Goal: Transaction & Acquisition: Purchase product/service

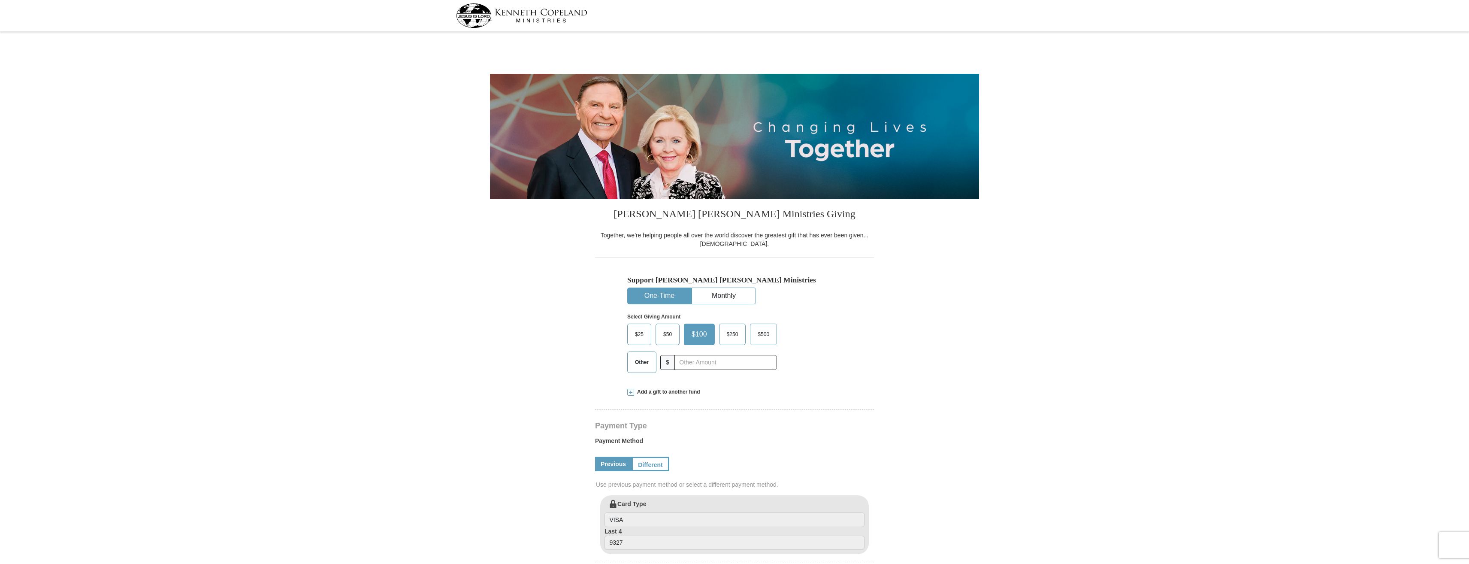
select select "MO"
click at [648, 361] on span "Other" at bounding box center [642, 362] width 22 height 13
click at [0, 0] on input "Other" at bounding box center [0, 0] width 0 height 0
type input "30.00"
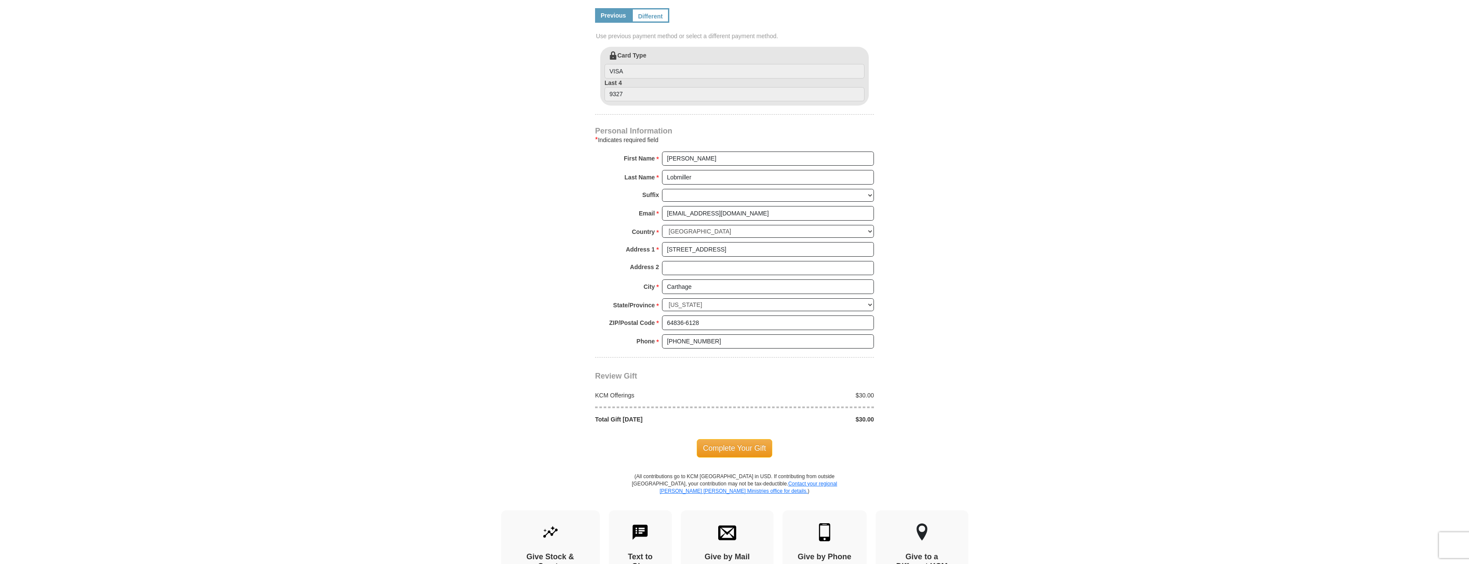
scroll to position [472, 0]
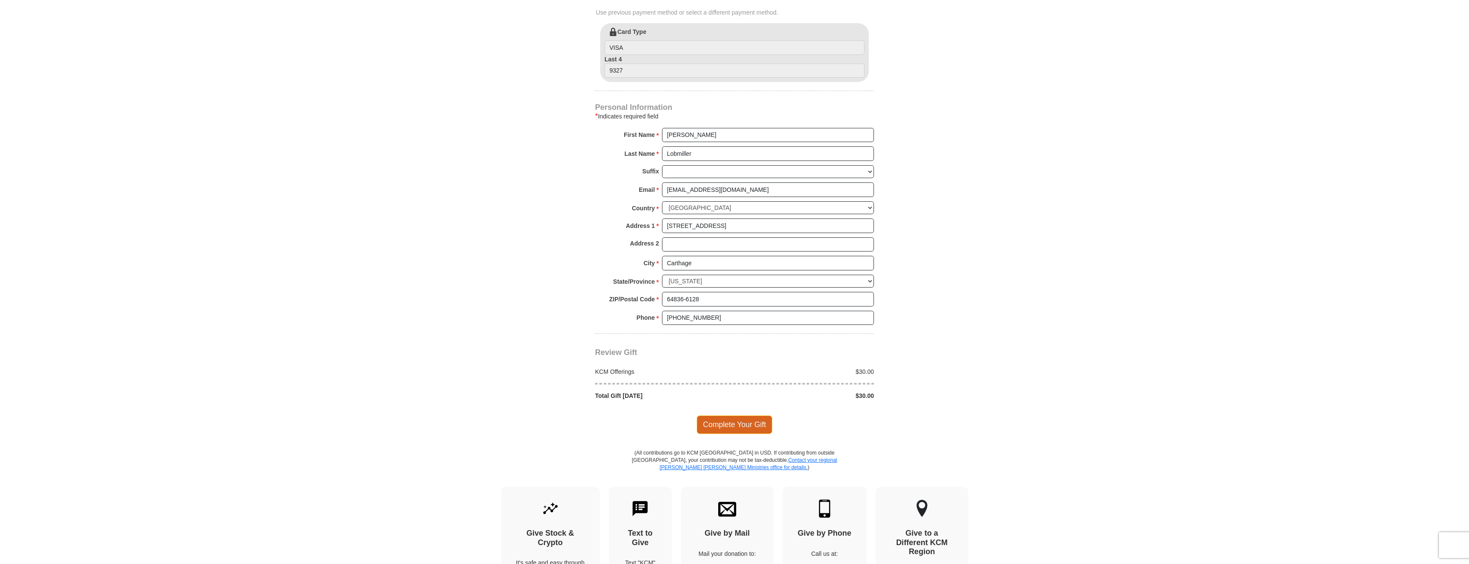
click at [742, 421] on span "Complete Your Gift" at bounding box center [735, 424] width 76 height 18
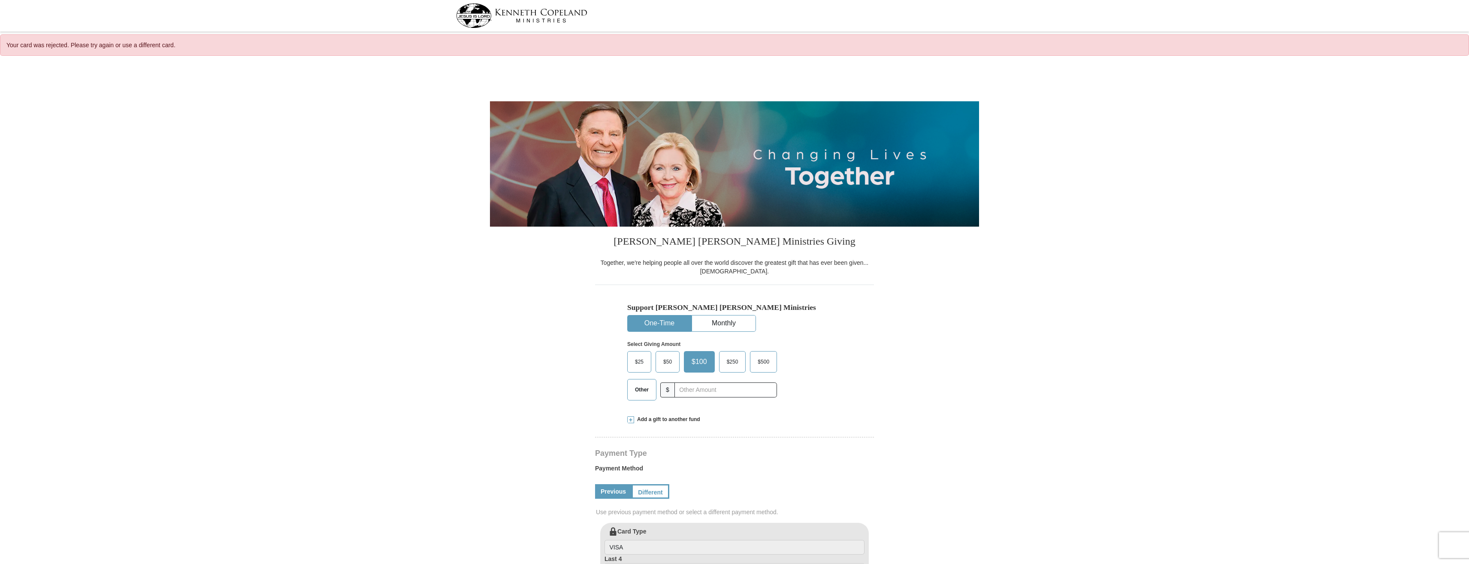
select select "MO"
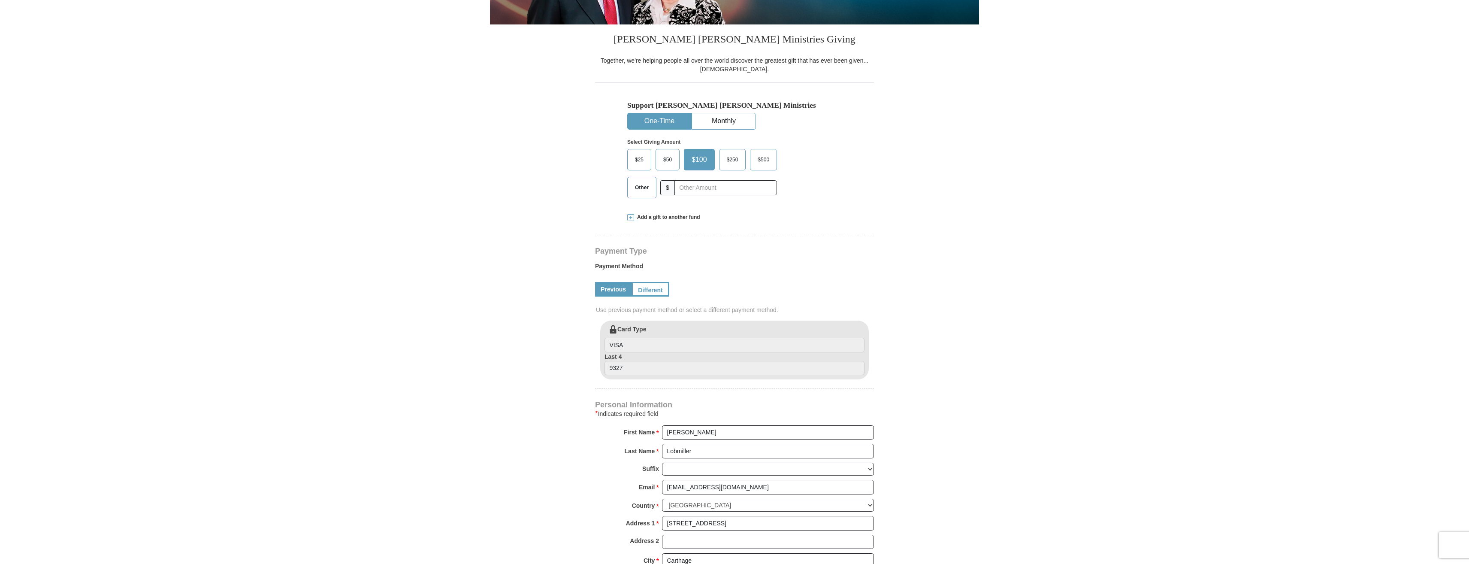
scroll to position [215, 0]
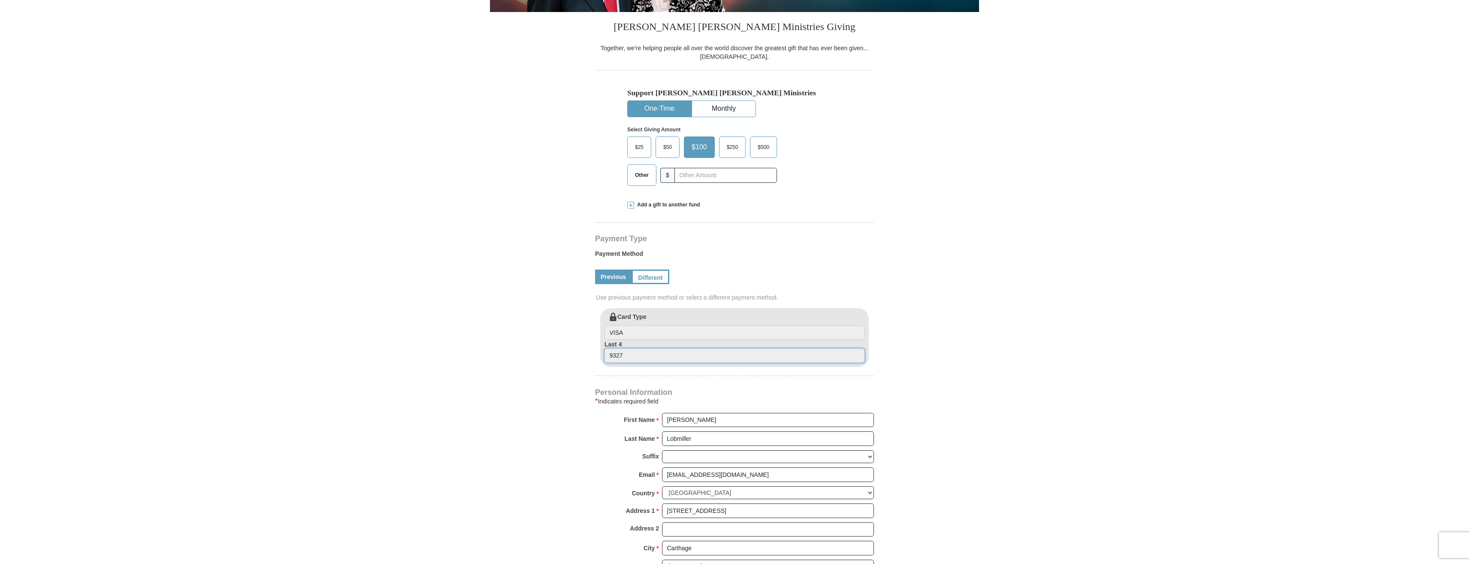
click at [640, 354] on input "9327" at bounding box center [735, 355] width 260 height 15
click at [649, 280] on link "Different" at bounding box center [650, 277] width 36 height 15
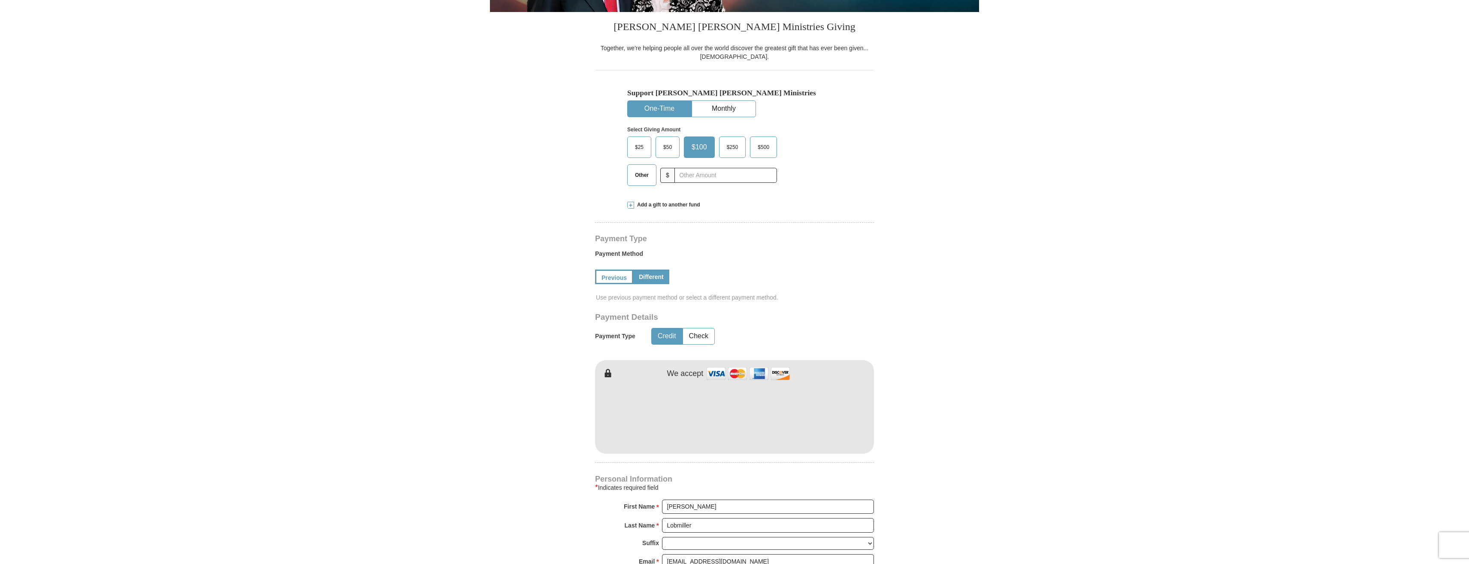
click at [821, 333] on div "Payment Details Payment Type Credit Check We accept" at bounding box center [734, 382] width 279 height 141
click at [963, 363] on form "Kenneth Copeland Ministries Giving Together, we're helping people all over the …" at bounding box center [734, 392] width 489 height 1091
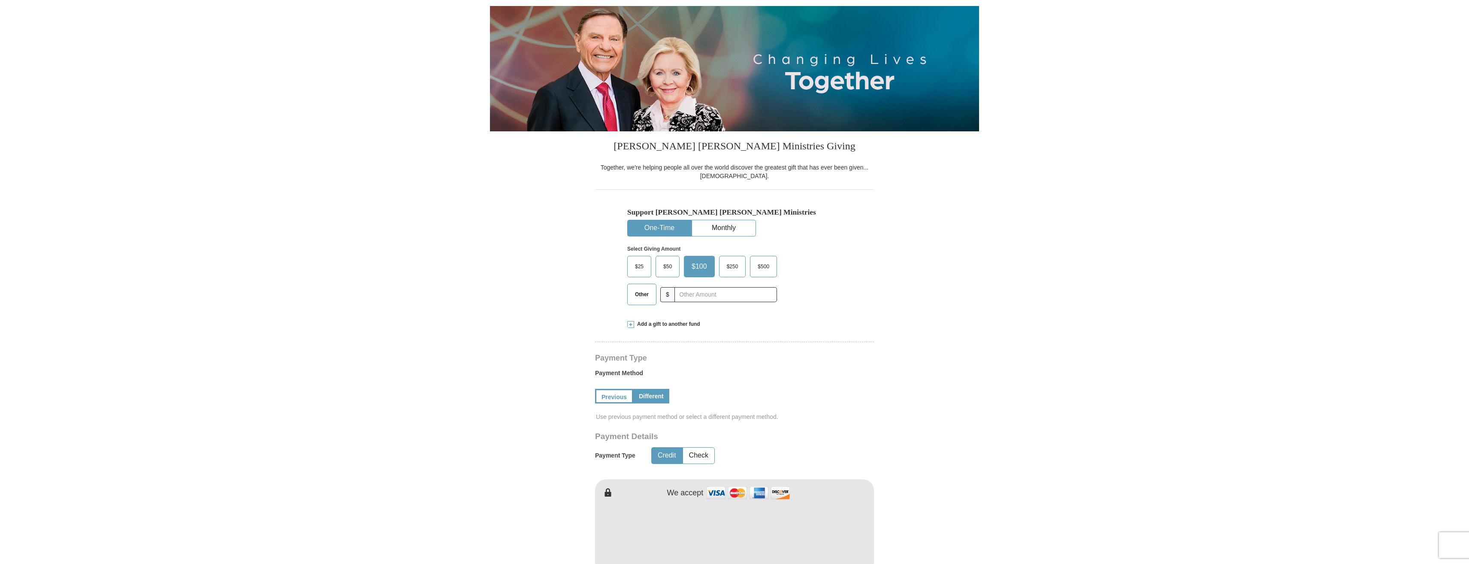
scroll to position [86, 0]
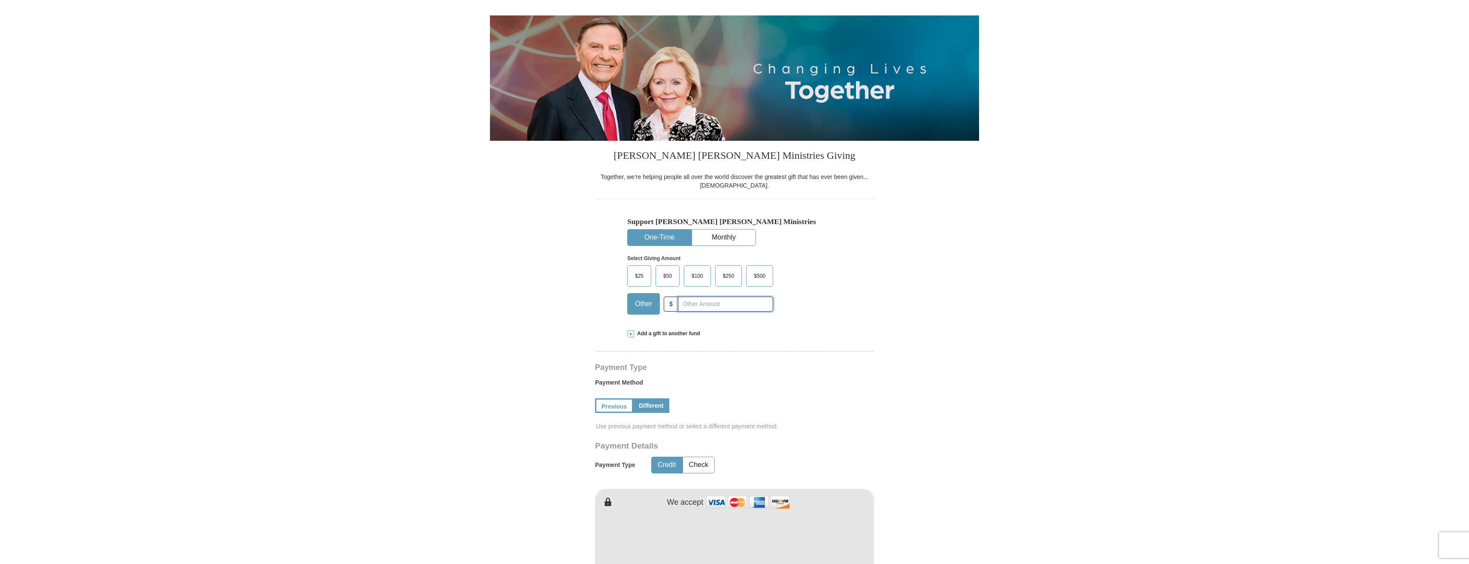
click at [703, 306] on input "text" at bounding box center [725, 304] width 95 height 15
type input "30.00"
click at [885, 298] on form "Kenneth Copeland Ministries Giving Together, we're helping people all over the …" at bounding box center [734, 521] width 489 height 1091
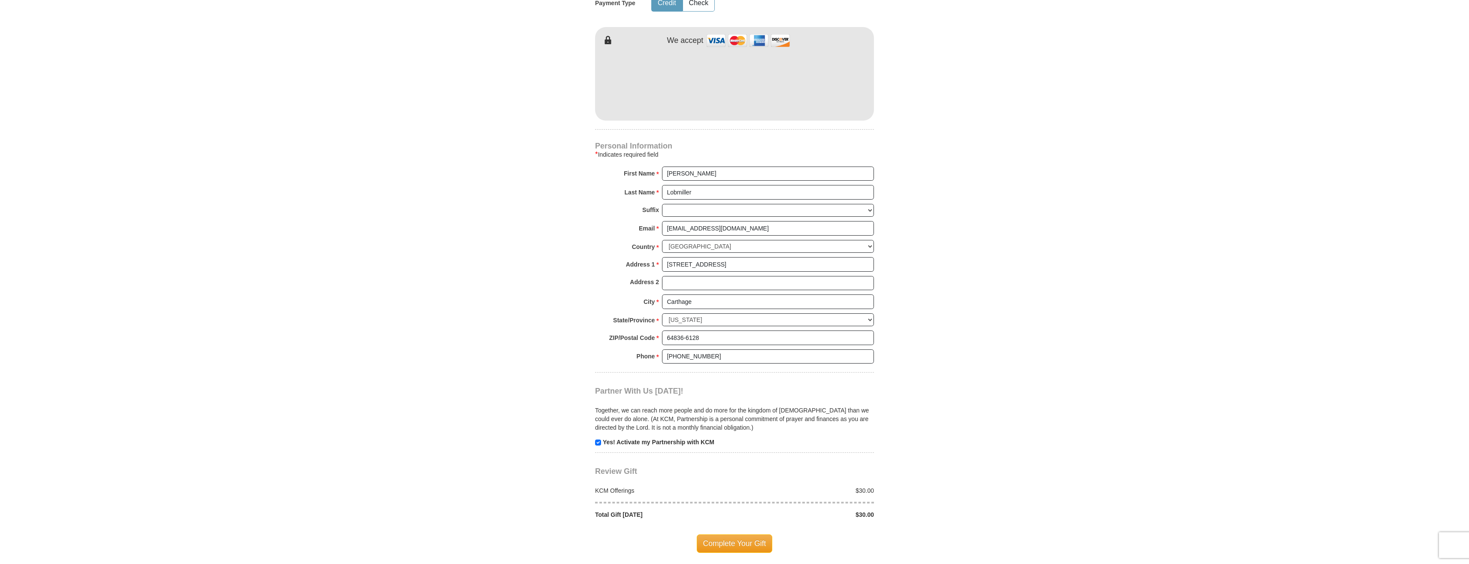
scroll to position [601, 0]
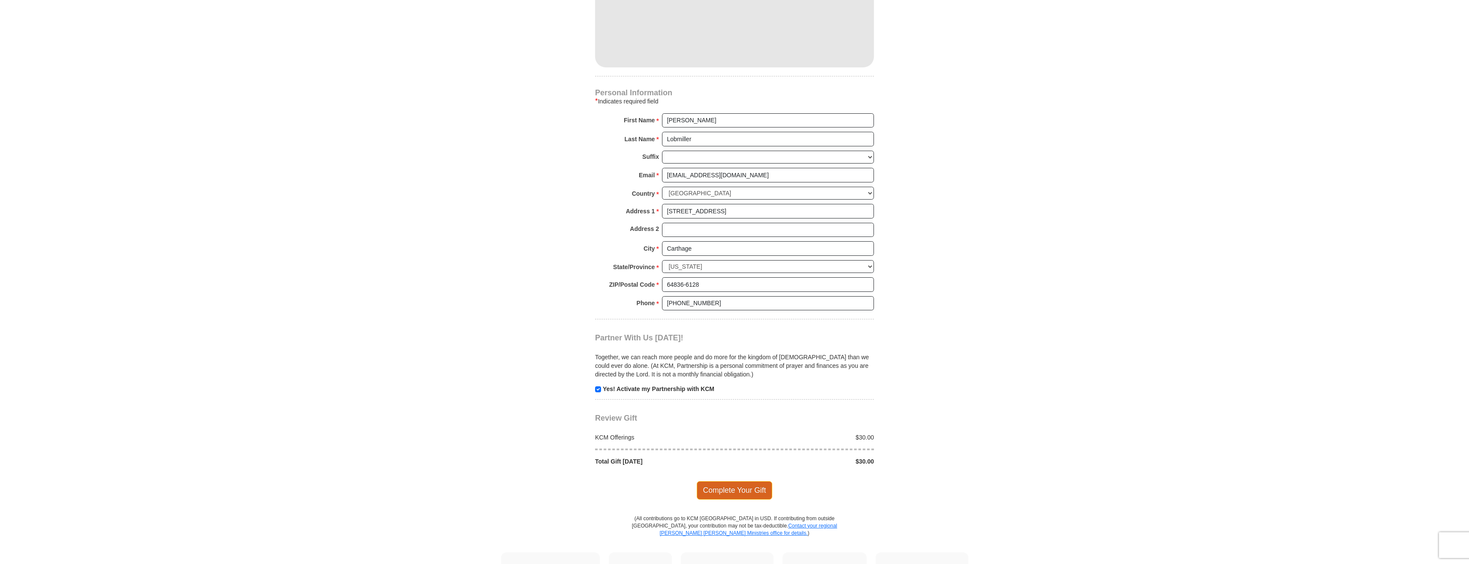
click at [729, 487] on span "Complete Your Gift" at bounding box center [735, 490] width 76 height 18
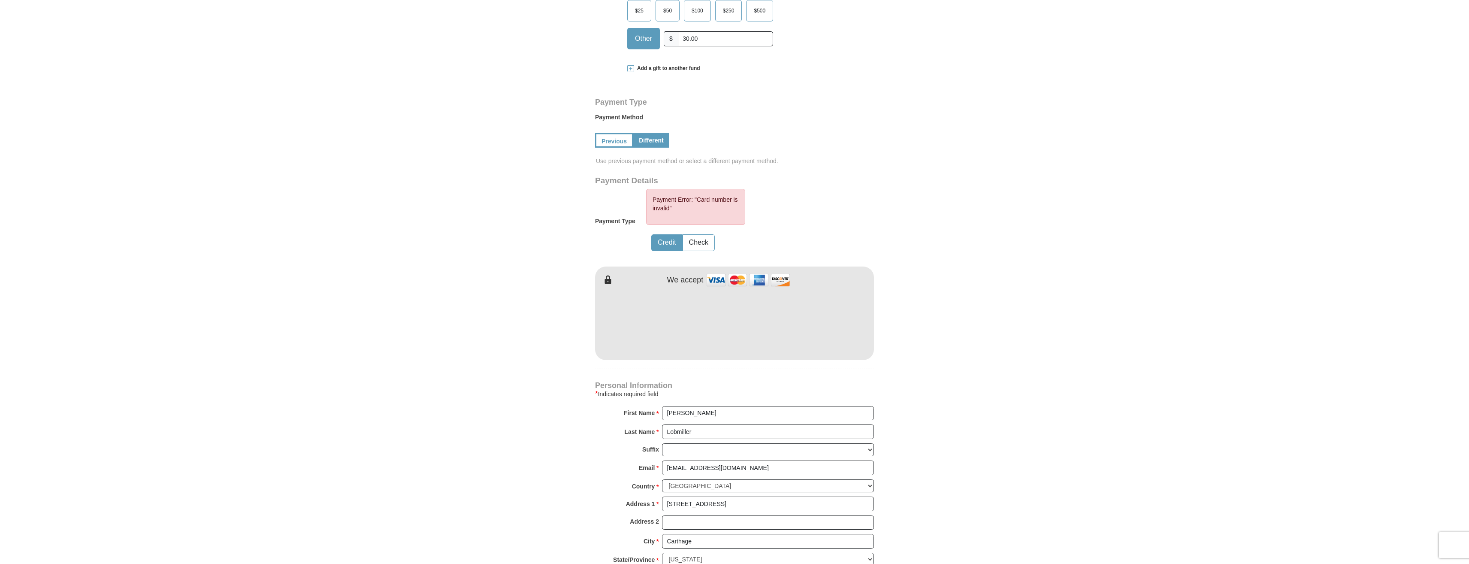
scroll to position [356, 0]
drag, startPoint x: 975, startPoint y: 331, endPoint x: 966, endPoint y: 338, distance: 11.0
click at [973, 332] on form "Kenneth Copeland Ministries Giving Together, we're helping people all over the …" at bounding box center [734, 273] width 489 height 1134
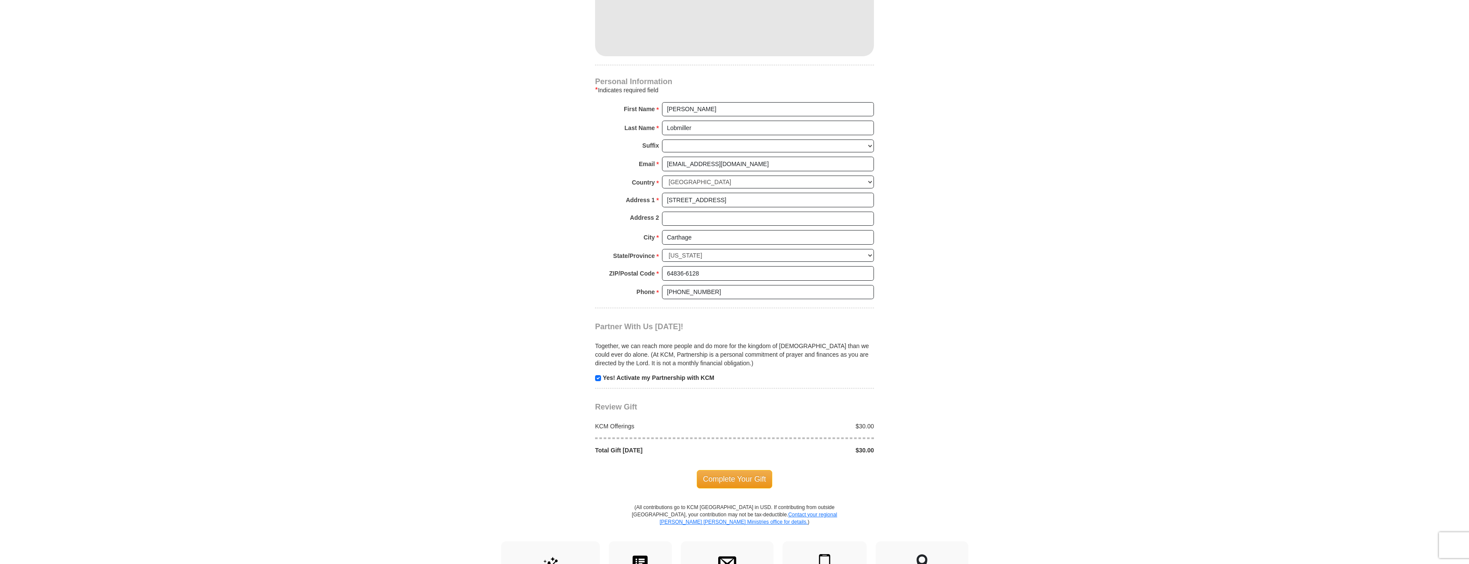
scroll to position [657, 0]
click at [744, 475] on span "Complete Your Gift" at bounding box center [735, 477] width 76 height 18
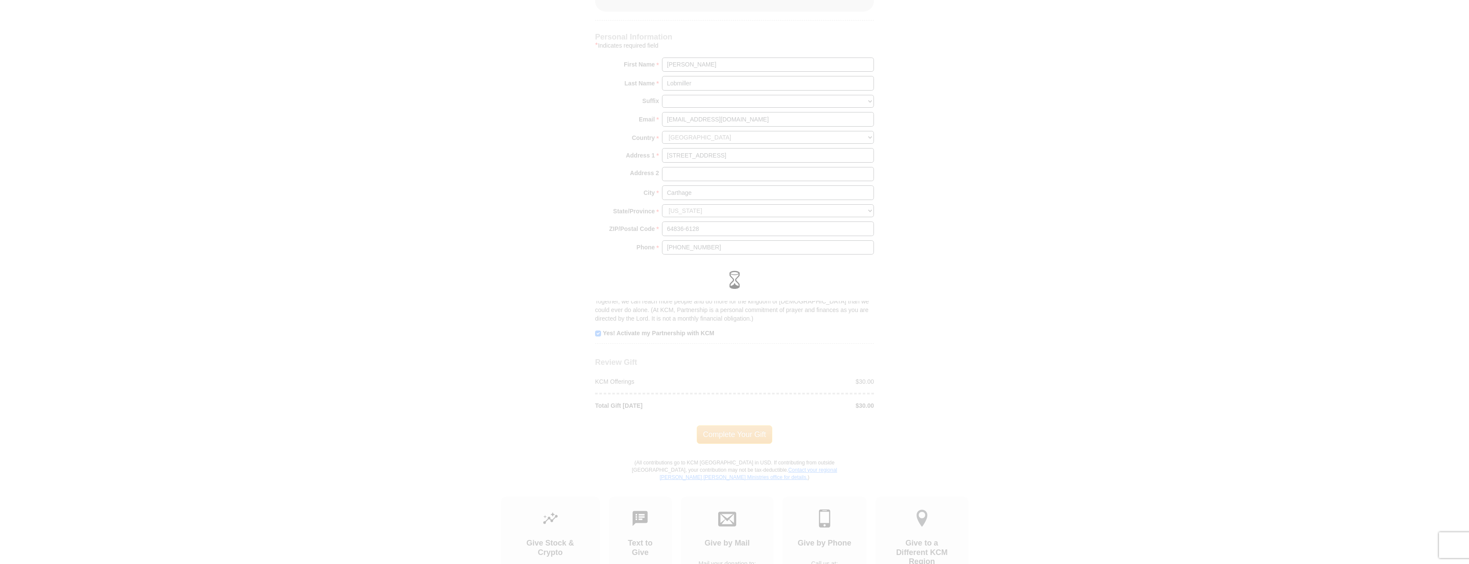
scroll to position [614, 0]
